Goal: Task Accomplishment & Management: Use online tool/utility

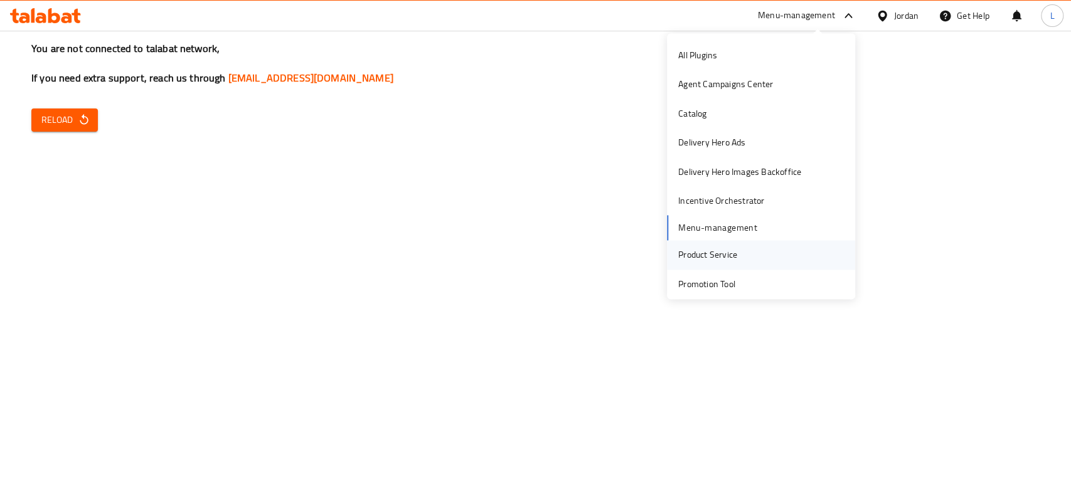
click at [712, 261] on div "Product Service" at bounding box center [707, 255] width 59 height 14
click at [731, 167] on div "Delivery Hero Images Backoffice" at bounding box center [739, 172] width 123 height 14
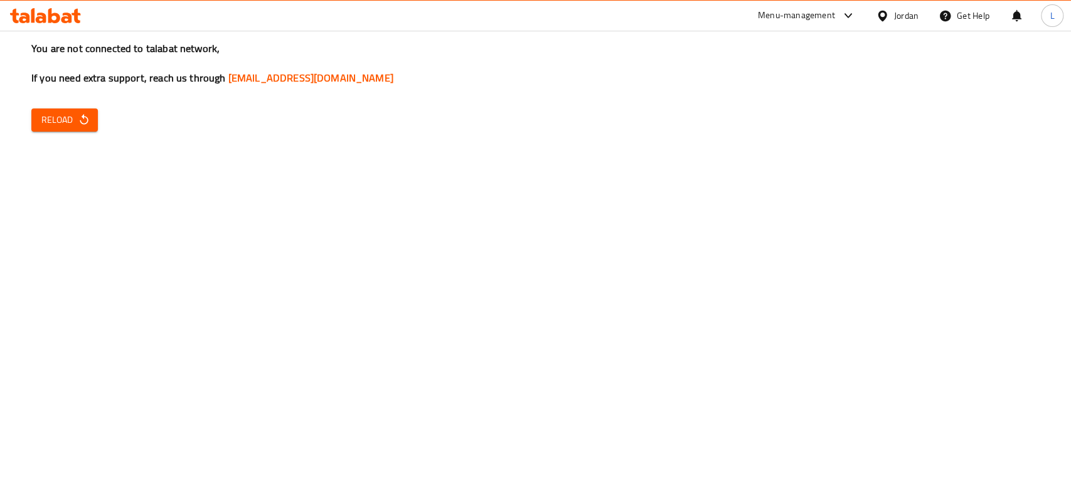
click at [784, 18] on div "Menu-management" at bounding box center [796, 15] width 77 height 15
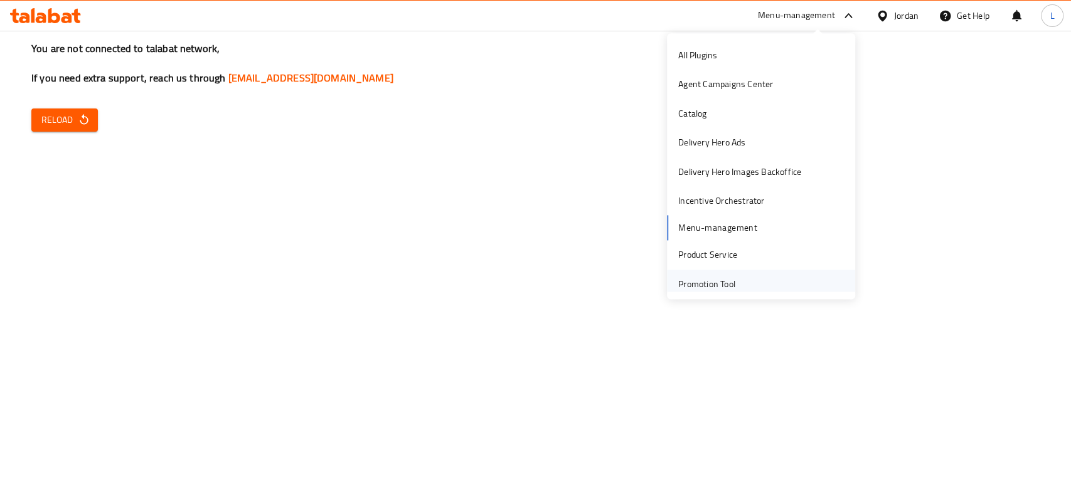
click at [702, 285] on div "Promotion Tool" at bounding box center [706, 284] width 57 height 14
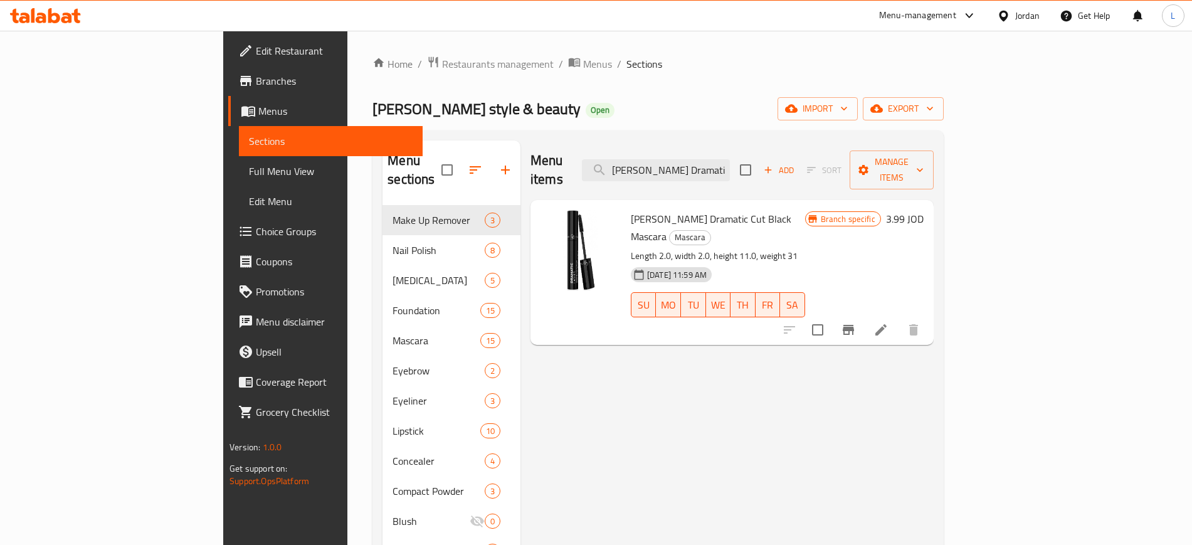
drag, startPoint x: 1066, startPoint y: 3, endPoint x: 711, endPoint y: 386, distance: 522.3
click at [717, 387] on div "Menu items Golden Rose Dramatic Cut Black Mascara Add Sort Manage items Golden …" at bounding box center [727, 430] width 413 height 581
